Goal: Transaction & Acquisition: Book appointment/travel/reservation

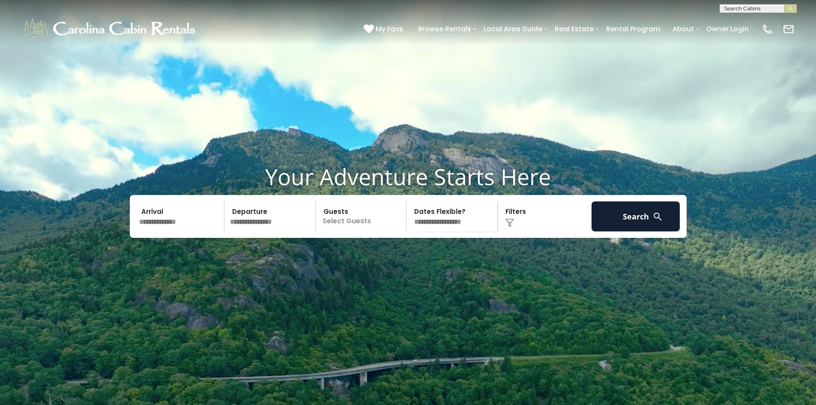
click at [652, 222] on img at bounding box center [657, 216] width 11 height 11
click at [667, 231] on button "Search" at bounding box center [635, 216] width 89 height 30
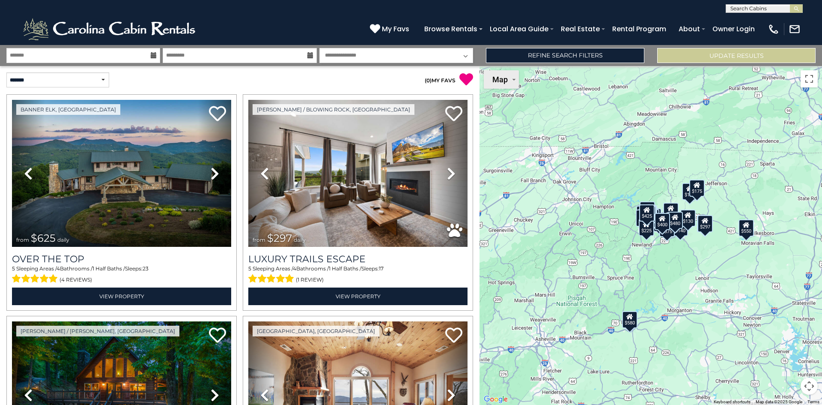
drag, startPoint x: 512, startPoint y: 82, endPoint x: 499, endPoint y: 80, distance: 12.5
click at [509, 82] on button "Map" at bounding box center [501, 79] width 35 height 18
click at [511, 99] on li "Satellite" at bounding box center [510, 96] width 50 height 15
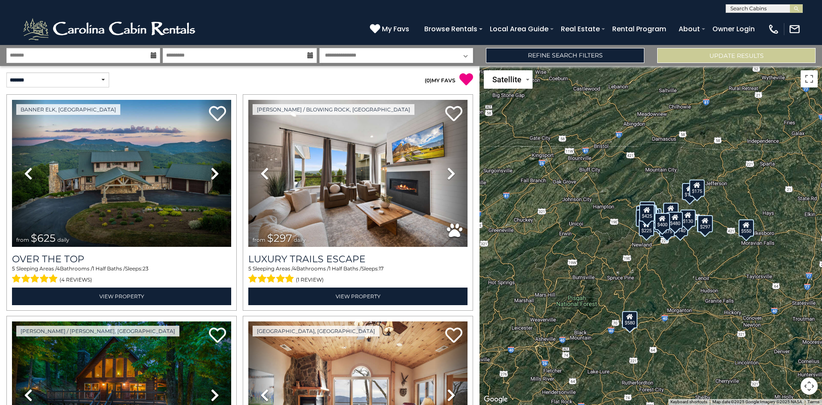
click at [746, 300] on div "$625 $297 $175 $300 $580 $290 $424 $395 $270 $185 $230 $550 $349 $230 $160 $325…" at bounding box center [650, 235] width 342 height 339
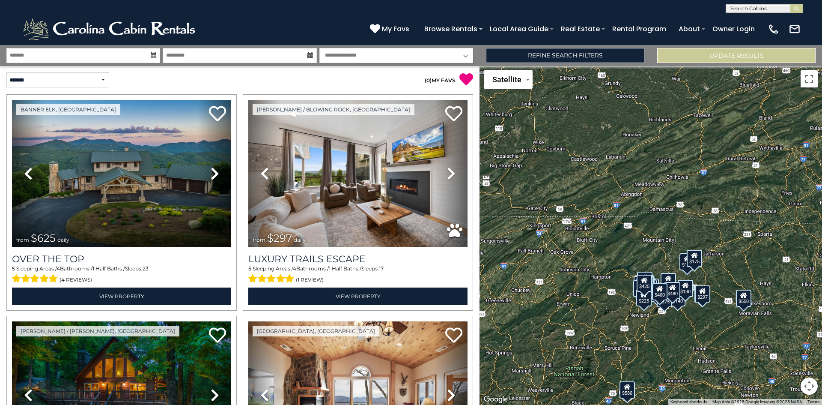
drag, startPoint x: 713, startPoint y: 247, endPoint x: 710, endPoint y: 319, distance: 72.8
click at [710, 319] on div "$625 $297 $175 $300 $580 $290 $424 $395 $270 $185 $230 $550 $349 $230 $160 $325…" at bounding box center [650, 235] width 342 height 339
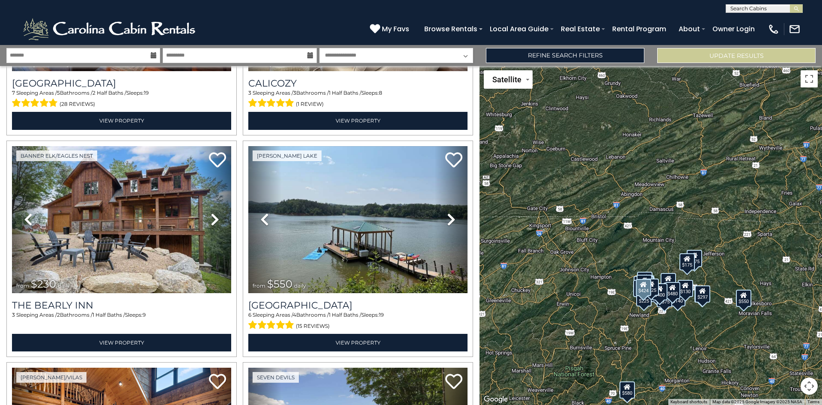
scroll to position [1070, 0]
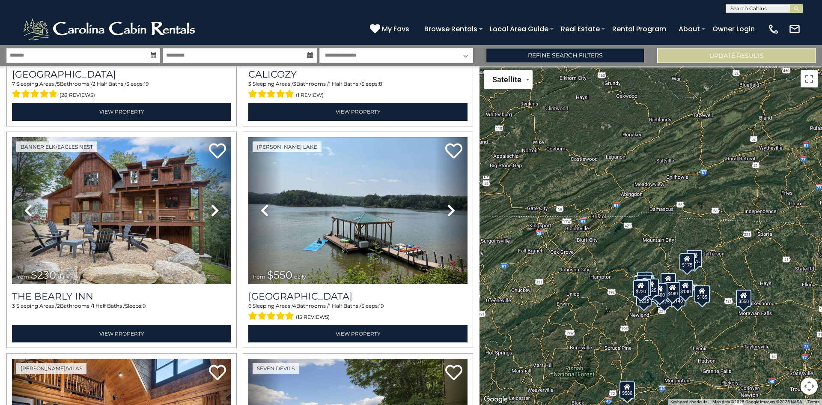
click at [752, 9] on input "text" at bounding box center [763, 10] width 75 height 9
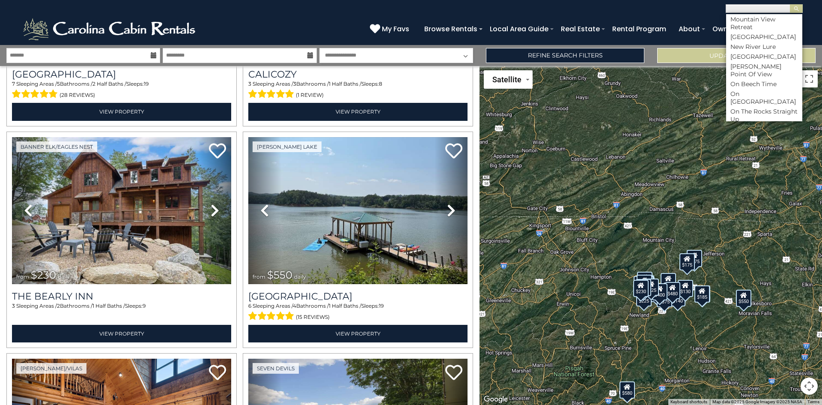
scroll to position [2825, 0]
click at [770, 27] on li "Mountain Tapestry" at bounding box center [764, 23] width 76 height 8
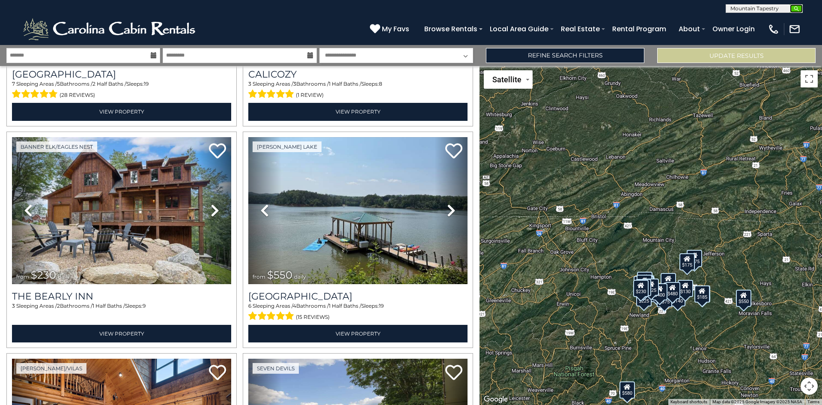
click at [799, 8] on img "submit" at bounding box center [796, 9] width 6 height 6
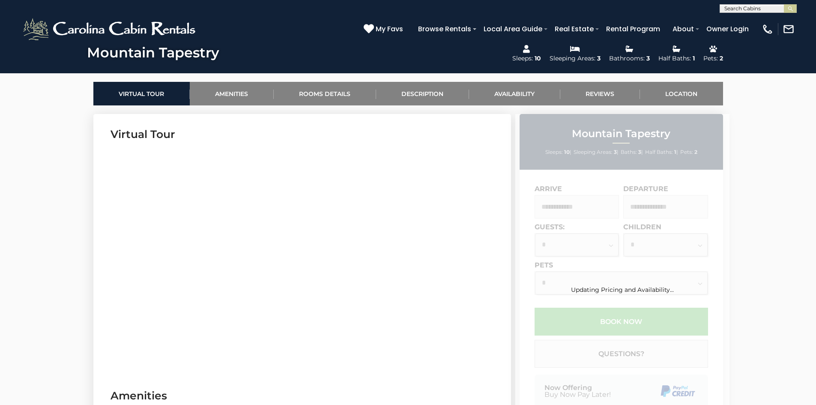
scroll to position [385, 0]
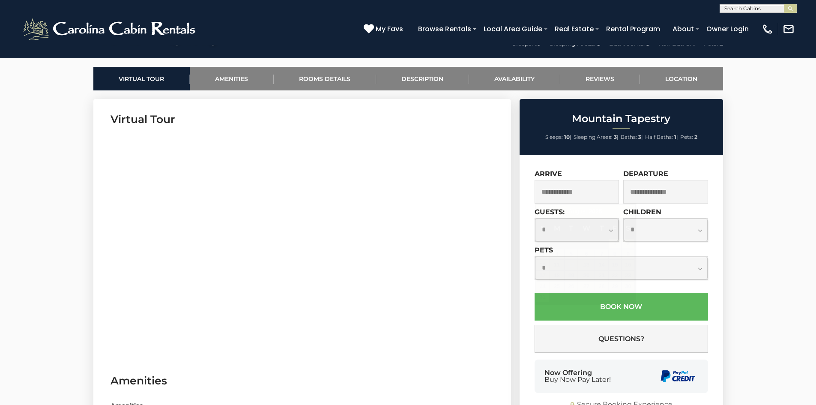
click at [573, 186] on input "text" at bounding box center [576, 192] width 85 height 24
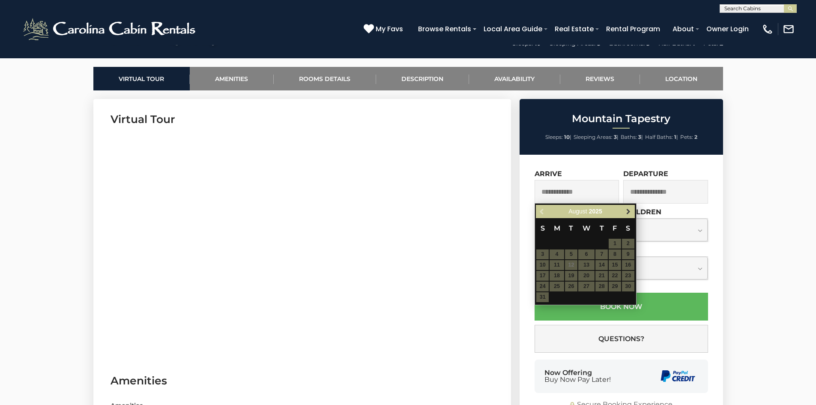
click at [627, 209] on span "Next" at bounding box center [628, 211] width 7 height 7
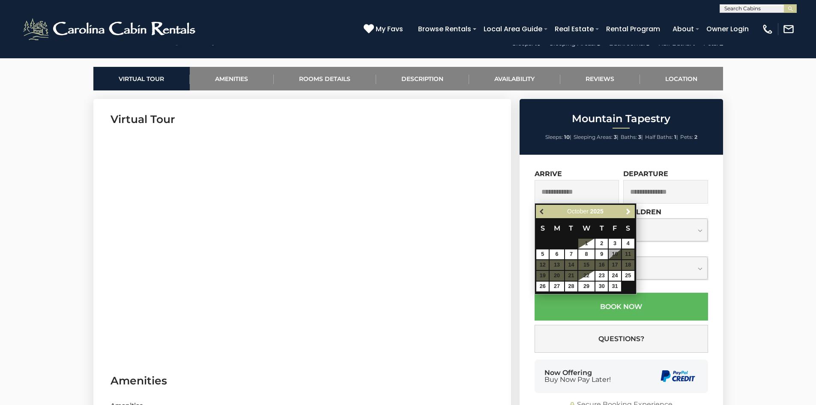
click at [539, 210] on span "Previous" at bounding box center [542, 211] width 7 height 7
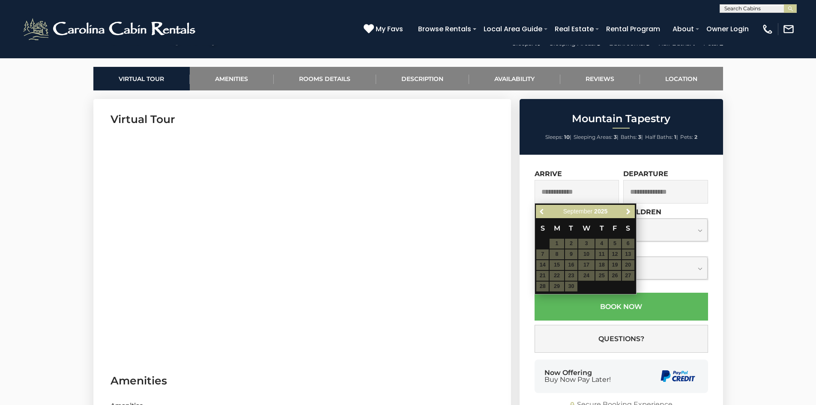
click at [539, 210] on span "Previous" at bounding box center [542, 211] width 7 height 7
click at [539, 210] on div "Previous Next August 2025" at bounding box center [585, 211] width 98 height 13
click at [626, 213] on span "Next" at bounding box center [628, 211] width 7 height 7
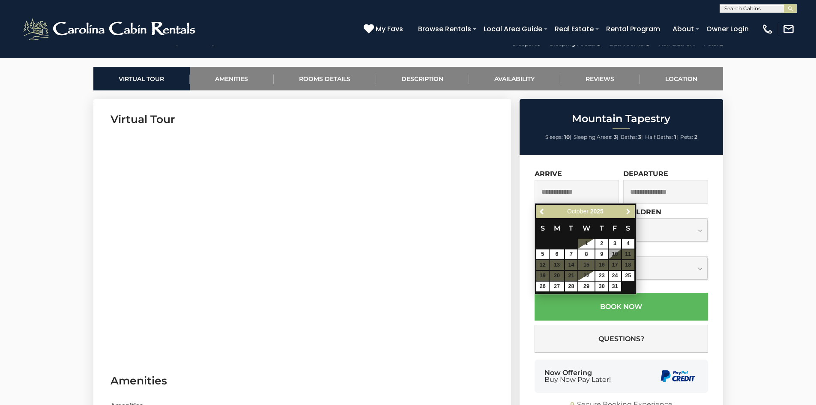
click at [626, 213] on span "Next" at bounding box center [628, 211] width 7 height 7
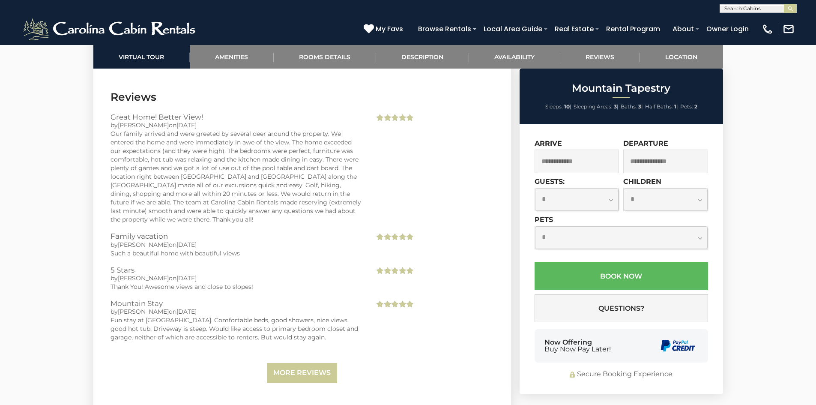
scroll to position [1841, 0]
